Goal: Navigation & Orientation: Find specific page/section

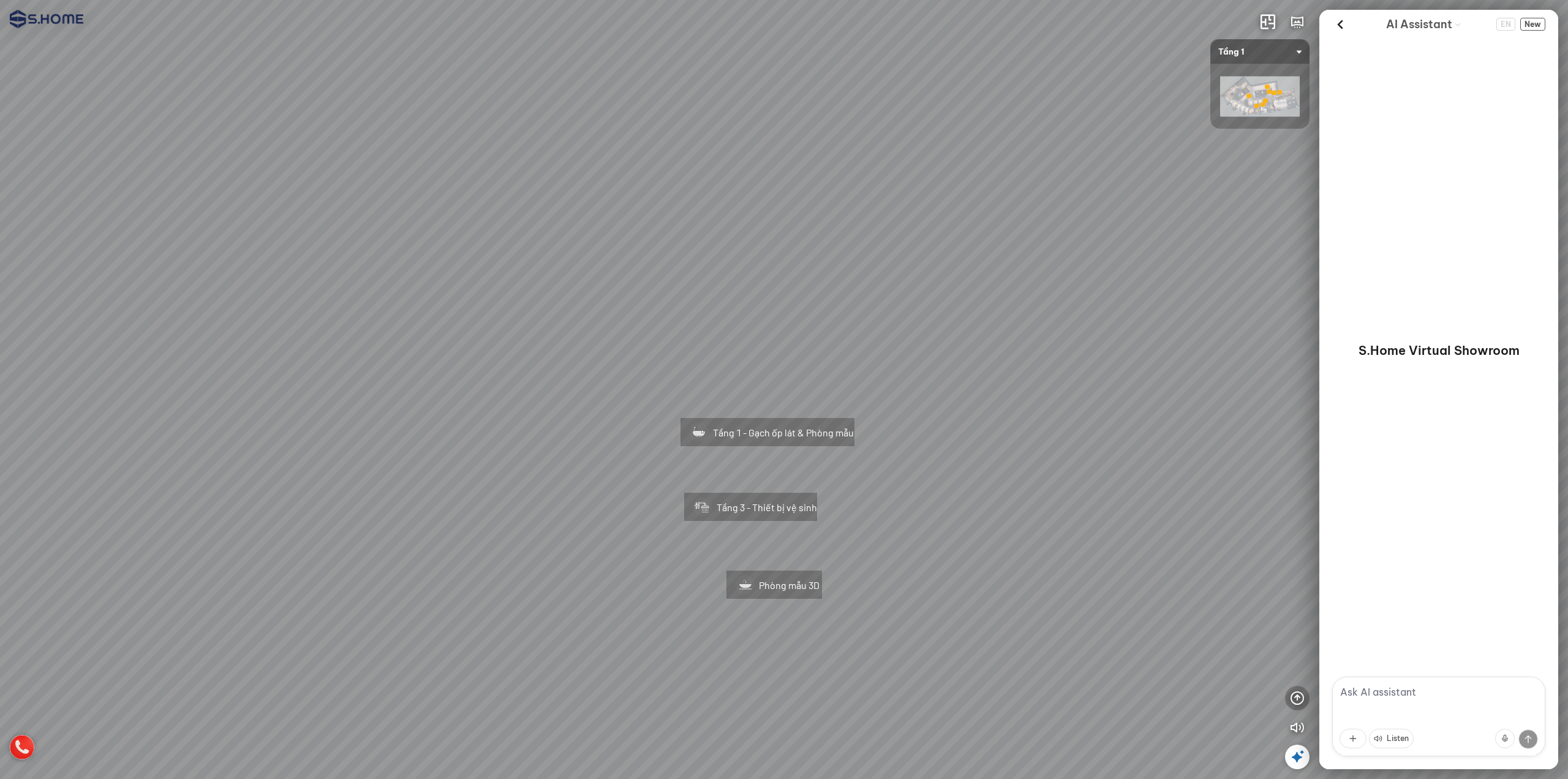
click at [1295, 696] on icon "button" at bounding box center [1297, 698] width 15 height 15
click at [1298, 635] on icon "button" at bounding box center [1297, 639] width 15 height 15
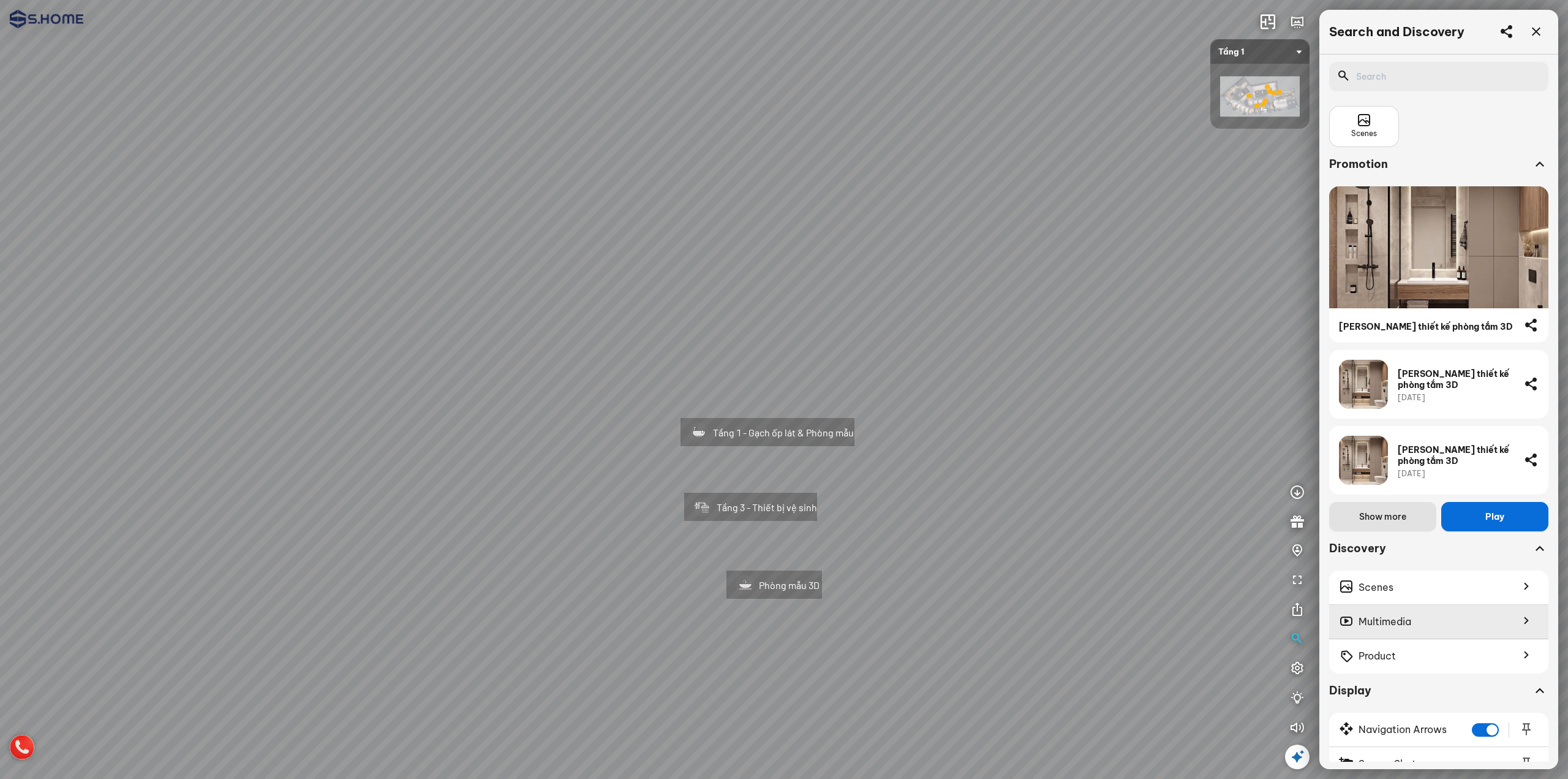
click at [1416, 615] on div "Multimedia" at bounding box center [1439, 621] width 219 height 34
